Goal: Find specific fact: Find specific fact

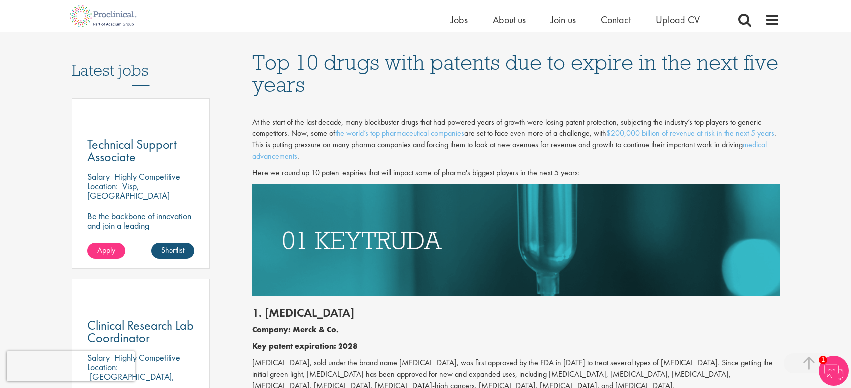
scroll to position [545, 0]
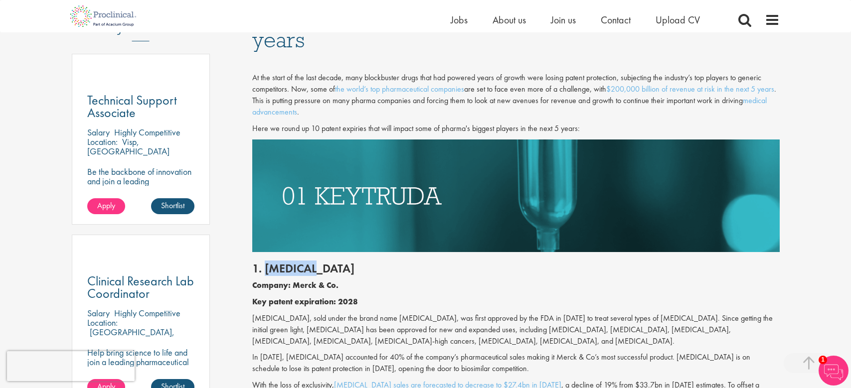
drag, startPoint x: 329, startPoint y: 267, endPoint x: 268, endPoint y: 269, distance: 61.3
click at [267, 269] on h2 "1. [MEDICAL_DATA]" at bounding box center [515, 268] width 527 height 13
copy h2 "[MEDICAL_DATA]"
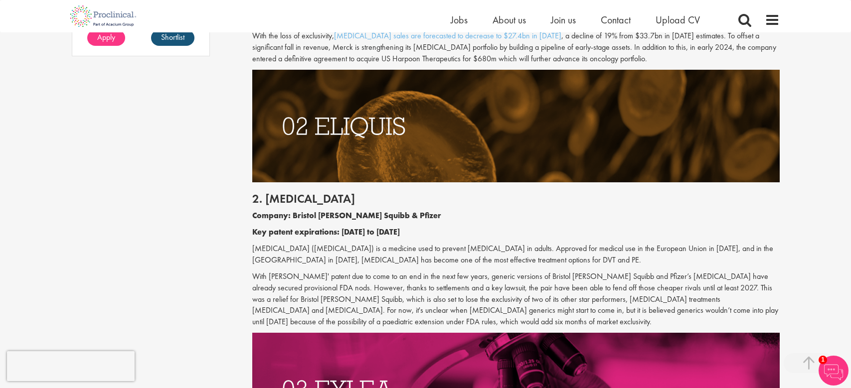
scroll to position [900, 0]
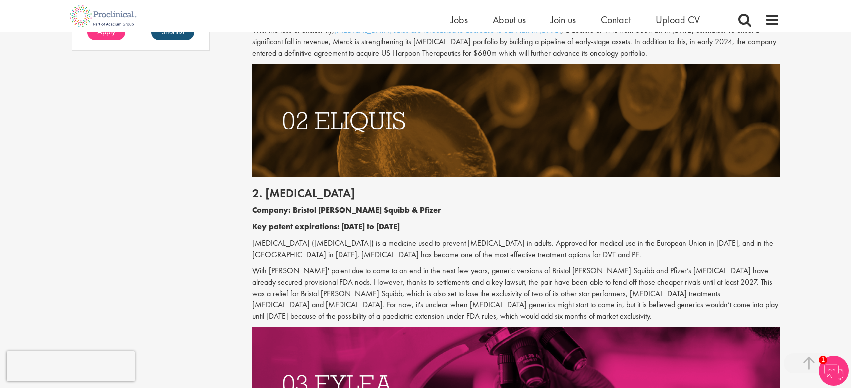
click at [269, 193] on h2 "2. [MEDICAL_DATA]" at bounding box center [515, 193] width 527 height 13
drag, startPoint x: 317, startPoint y: 192, endPoint x: 265, endPoint y: 194, distance: 52.4
click at [265, 194] on h2 "2. [MEDICAL_DATA]" at bounding box center [515, 193] width 527 height 13
copy h2 "[MEDICAL_DATA]"
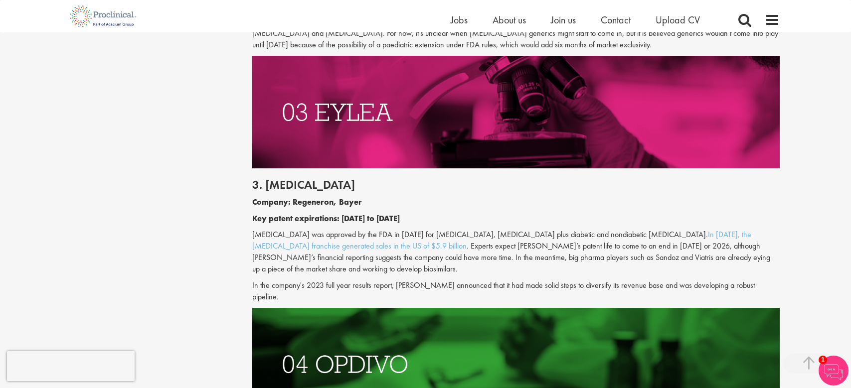
scroll to position [1213, 0]
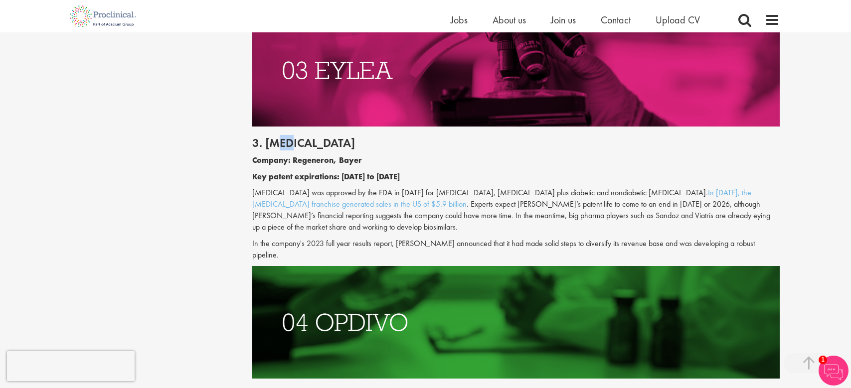
drag, startPoint x: 289, startPoint y: 141, endPoint x: 272, endPoint y: 141, distance: 16.9
click at [272, 141] on h2 "3. [MEDICAL_DATA]" at bounding box center [515, 143] width 527 height 13
drag, startPoint x: 301, startPoint y: 144, endPoint x: 267, endPoint y: 147, distance: 34.6
click at [267, 147] on h2 "3. [MEDICAL_DATA]" at bounding box center [515, 143] width 527 height 13
copy h2 "[MEDICAL_DATA]"
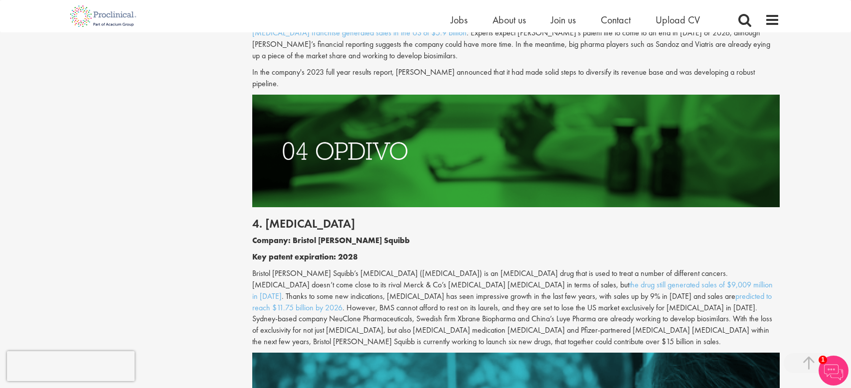
scroll to position [1448, 0]
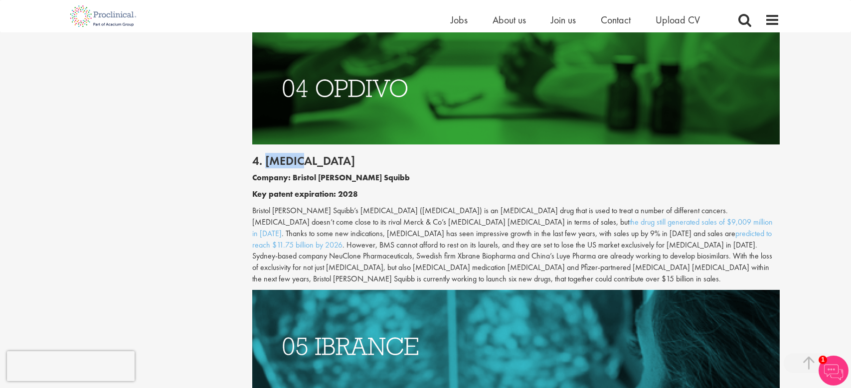
drag, startPoint x: 315, startPoint y: 149, endPoint x: 267, endPoint y: 152, distance: 48.0
click at [267, 154] on h2 "4. [MEDICAL_DATA]" at bounding box center [515, 160] width 527 height 13
copy h2 "[MEDICAL_DATA]"
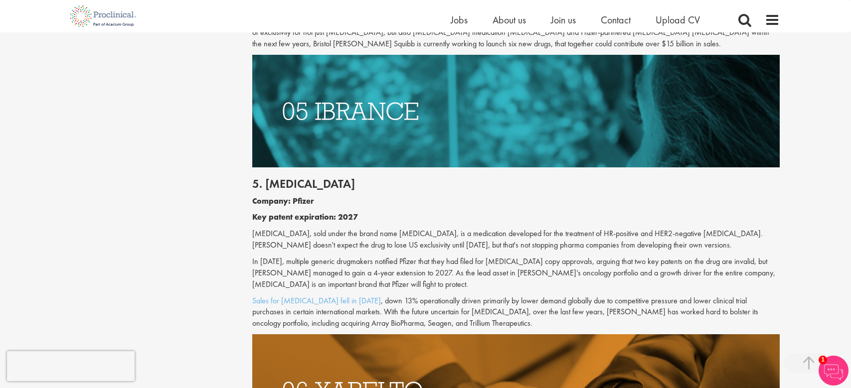
scroll to position [1683, 0]
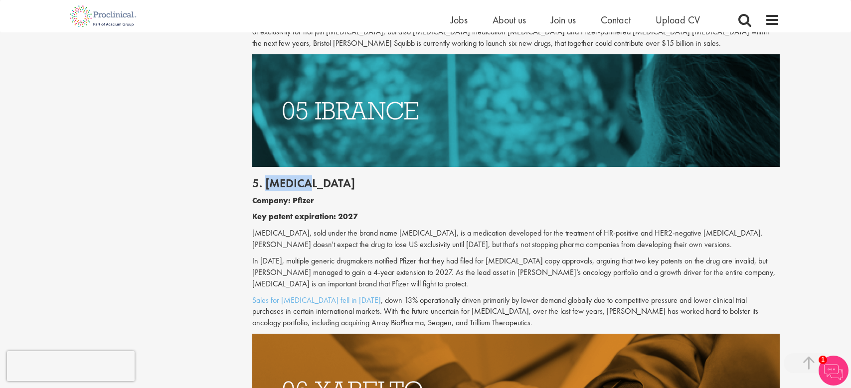
drag, startPoint x: 333, startPoint y: 161, endPoint x: 265, endPoint y: 162, distance: 68.3
click at [265, 177] on h2 "5. [MEDICAL_DATA]" at bounding box center [515, 183] width 527 height 13
copy h2 "[MEDICAL_DATA]"
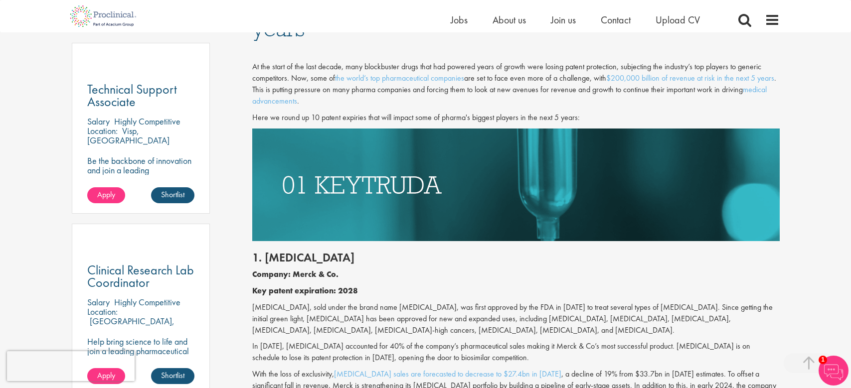
scroll to position [559, 0]
